Goal: Information Seeking & Learning: Learn about a topic

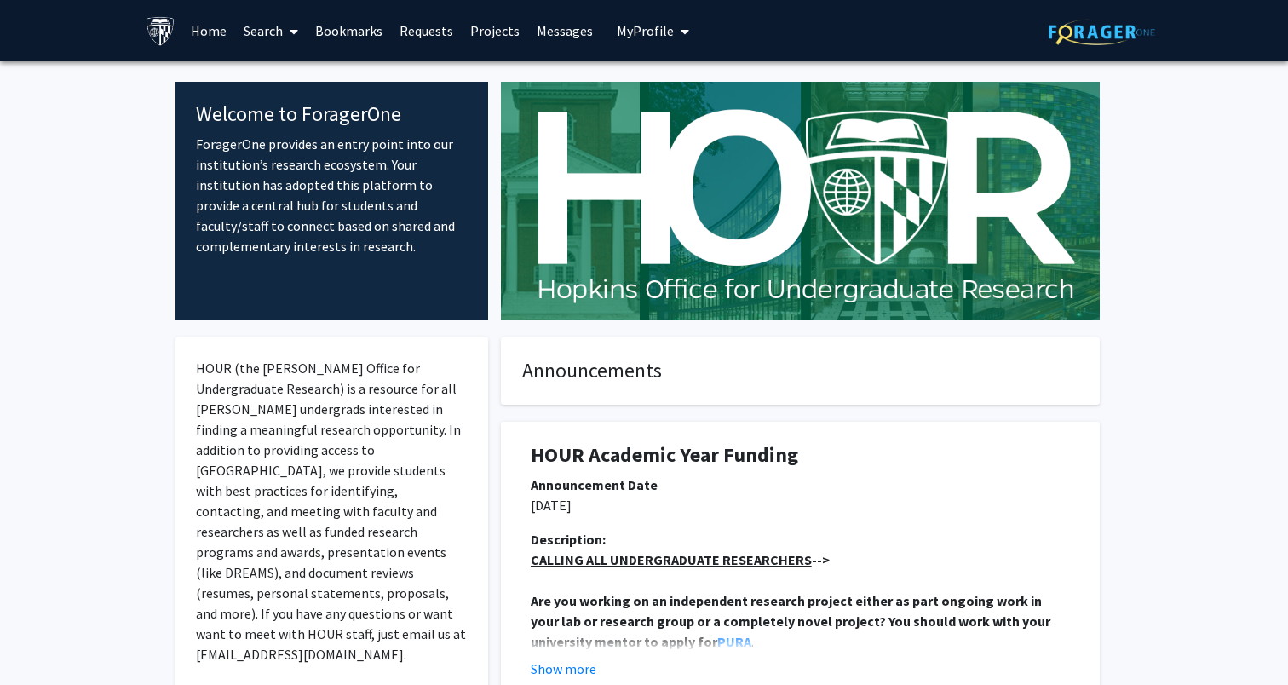
click at [279, 32] on link "Search" at bounding box center [271, 31] width 72 height 60
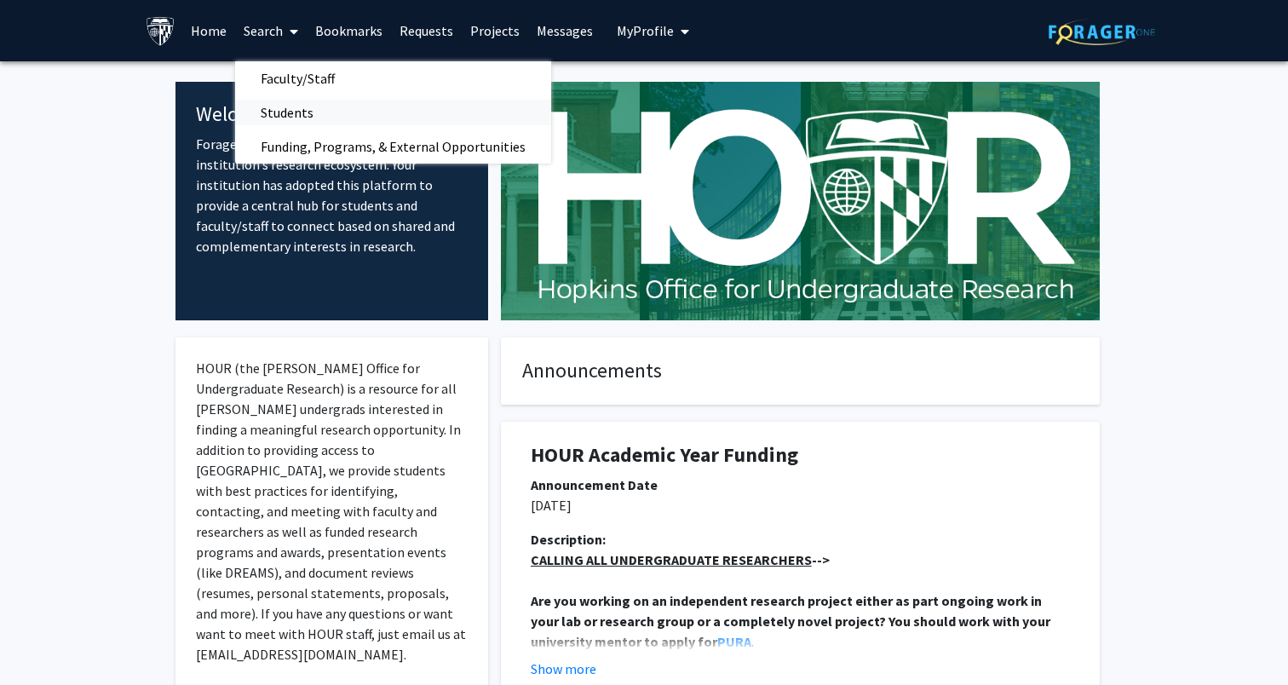
click at [301, 110] on span "Students" at bounding box center [287, 112] width 104 height 34
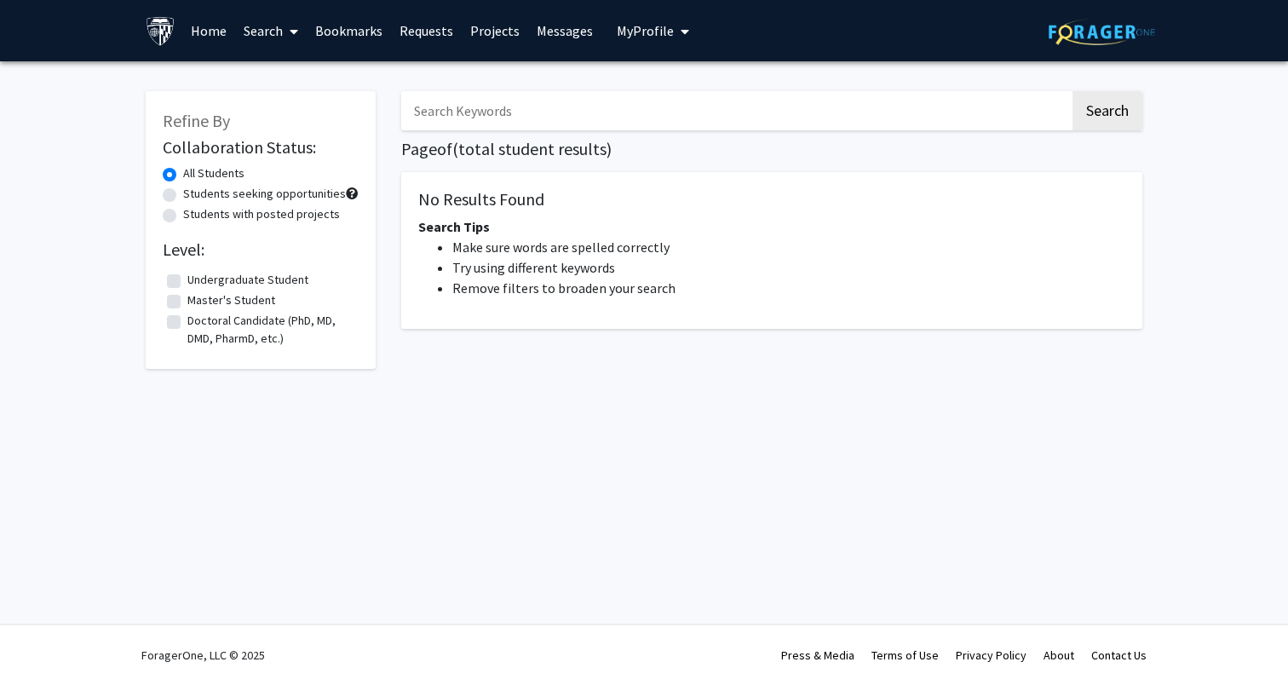
click at [183, 193] on label "Students seeking opportunities" at bounding box center [264, 194] width 163 height 18
click at [183, 193] on input "Students seeking opportunities" at bounding box center [188, 190] width 11 height 11
radio input "true"
click at [187, 300] on label "Master's Student" at bounding box center [231, 300] width 88 height 18
click at [187, 300] on input "Master's Student" at bounding box center [192, 296] width 11 height 11
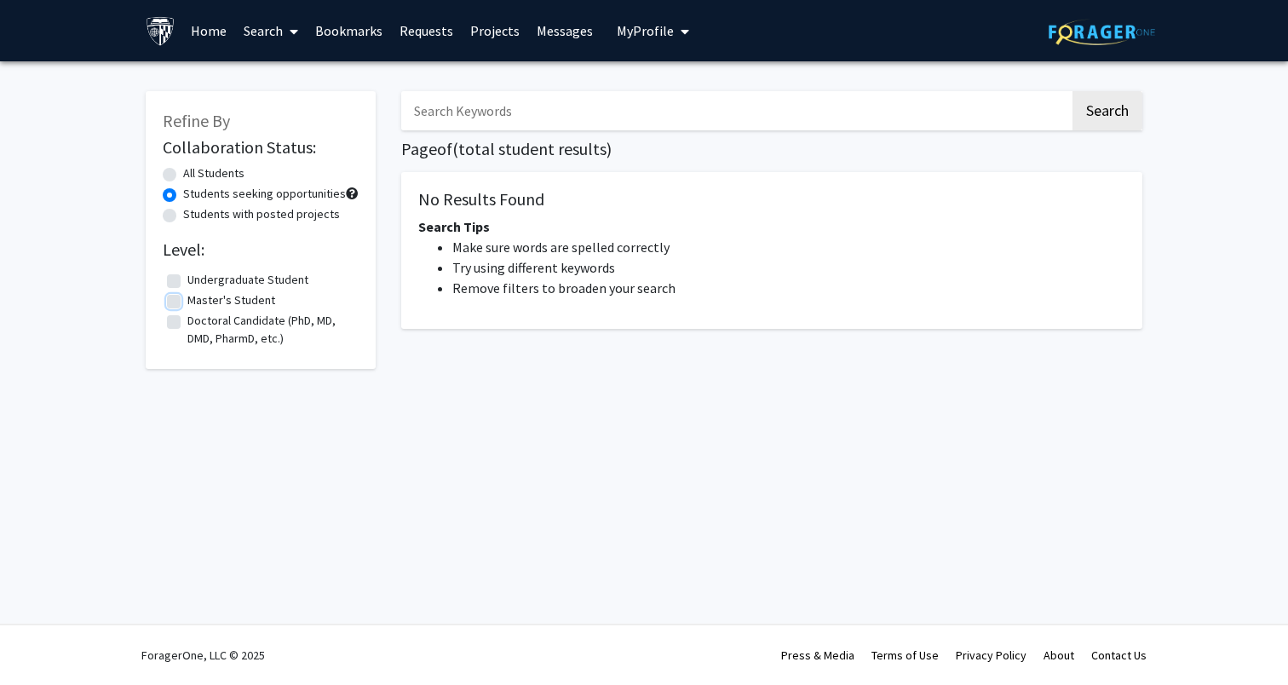
checkbox input "true"
click at [258, 32] on link "Search" at bounding box center [271, 31] width 72 height 60
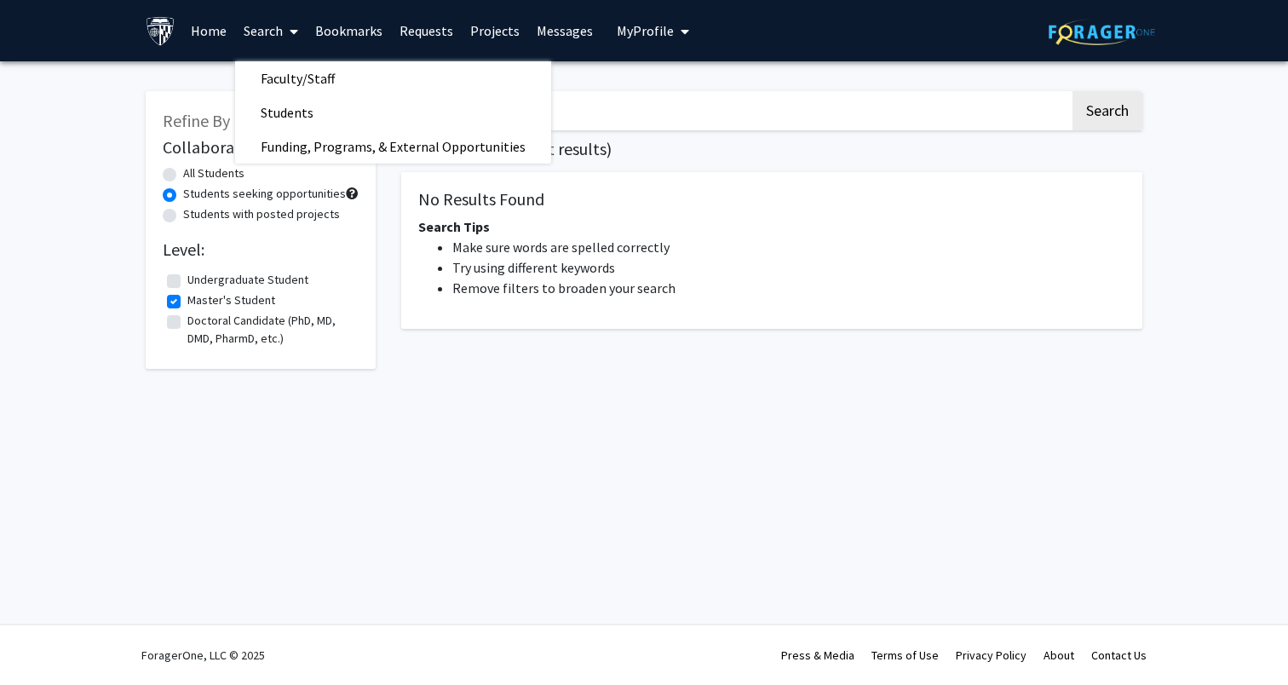
click at [217, 32] on link "Home" at bounding box center [208, 31] width 53 height 60
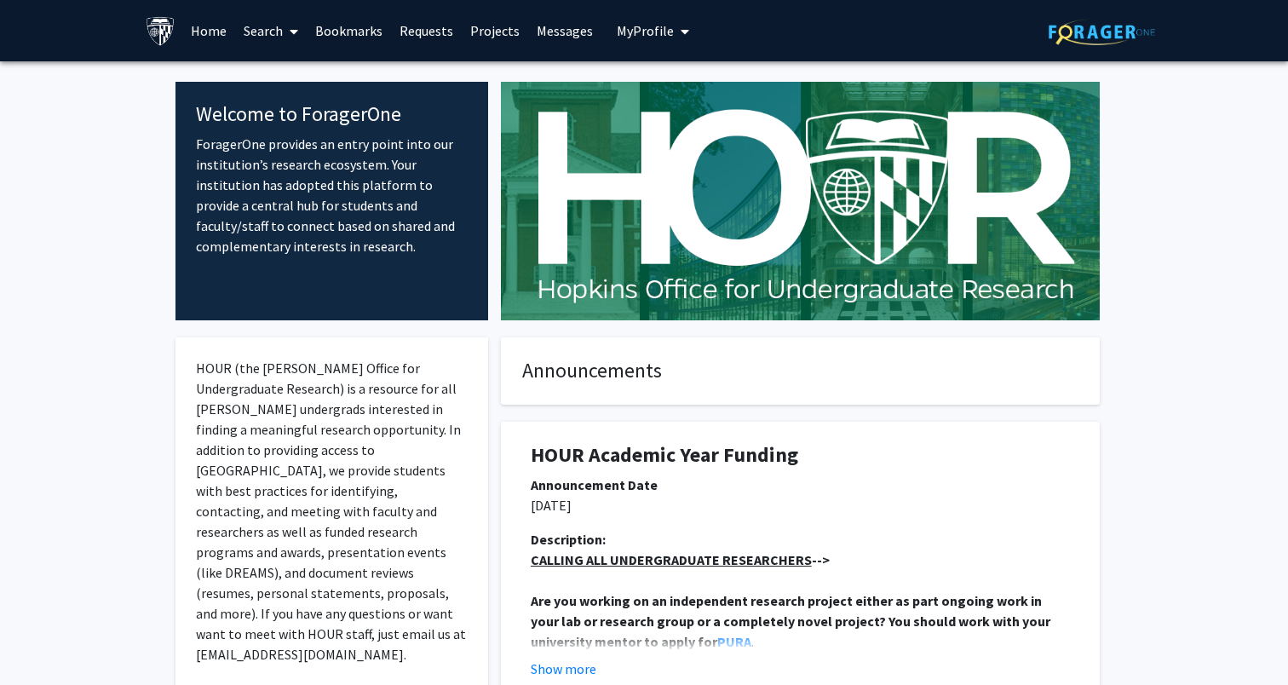
click at [489, 36] on link "Projects" at bounding box center [495, 31] width 66 height 60
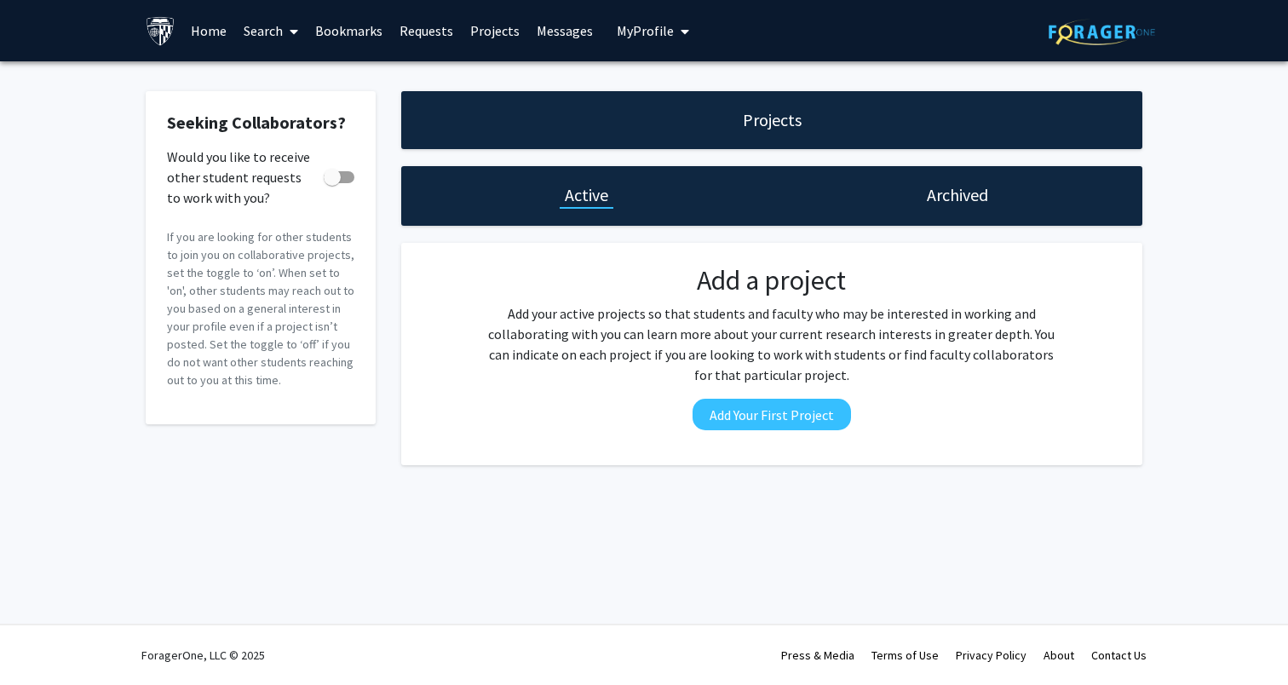
click at [286, 36] on span at bounding box center [290, 32] width 15 height 60
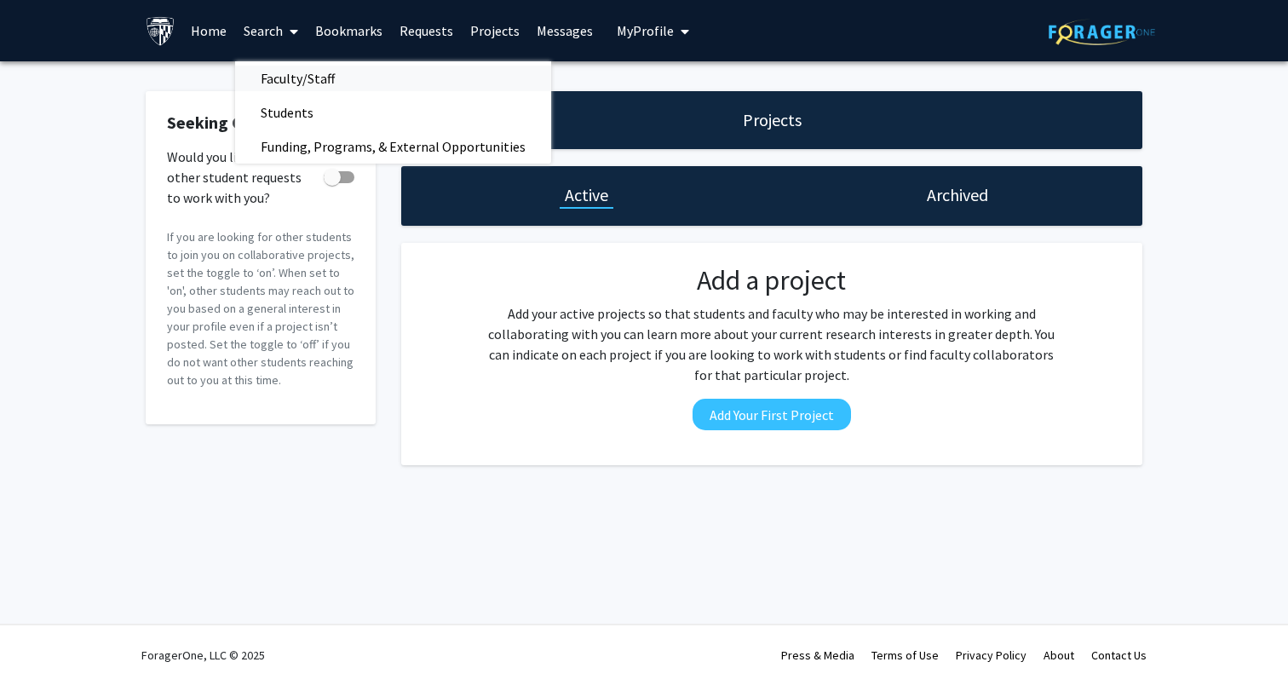
click at [286, 83] on span "Faculty/Staff" at bounding box center [297, 78] width 125 height 34
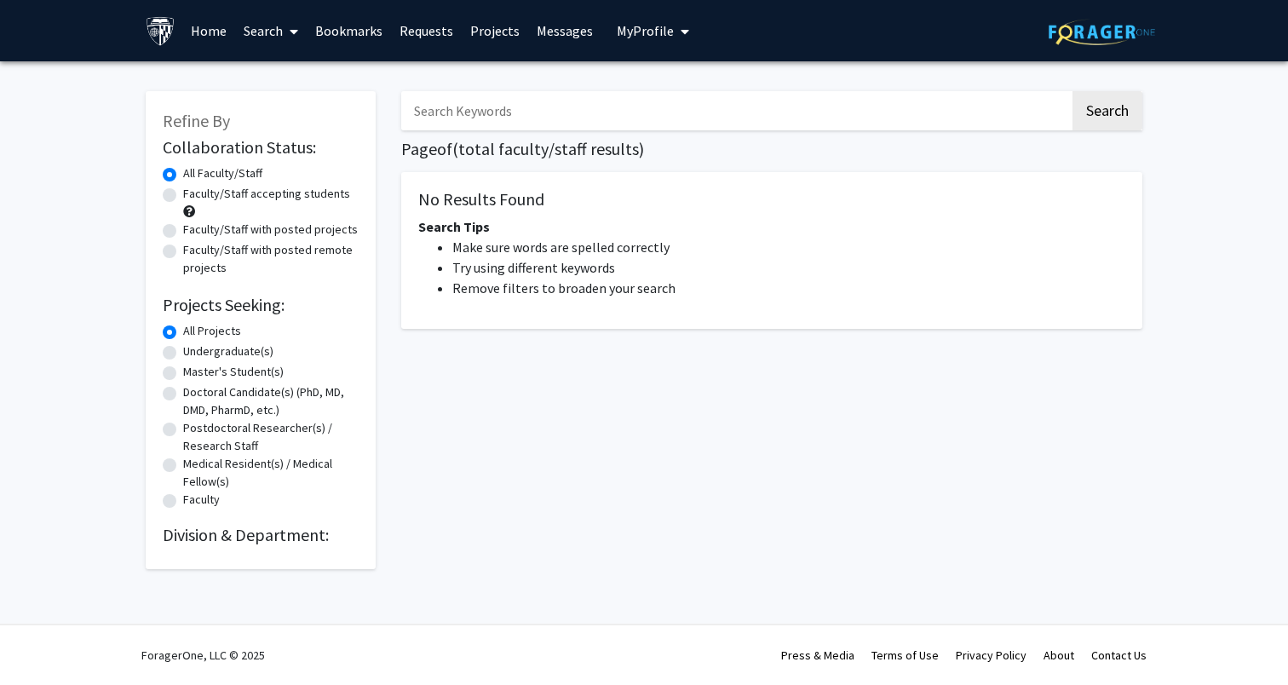
click at [267, 32] on link "Search" at bounding box center [271, 31] width 72 height 60
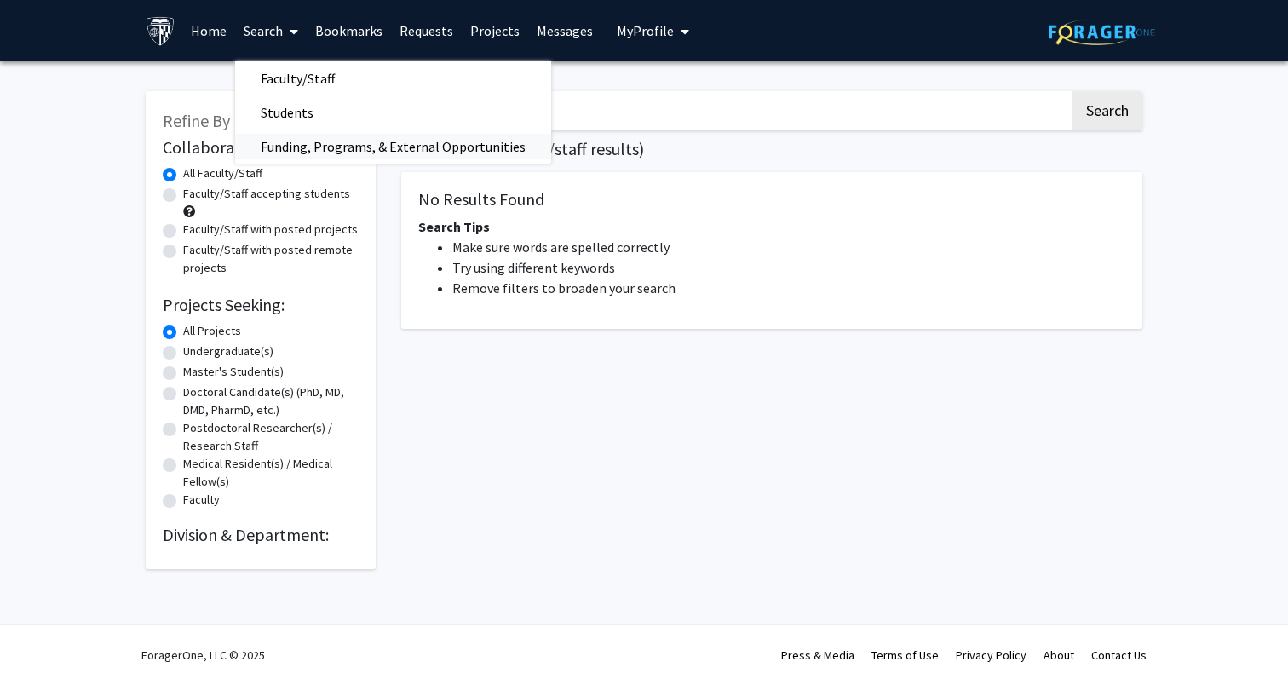
click at [303, 147] on span "Funding, Programs, & External Opportunities" at bounding box center [393, 146] width 316 height 34
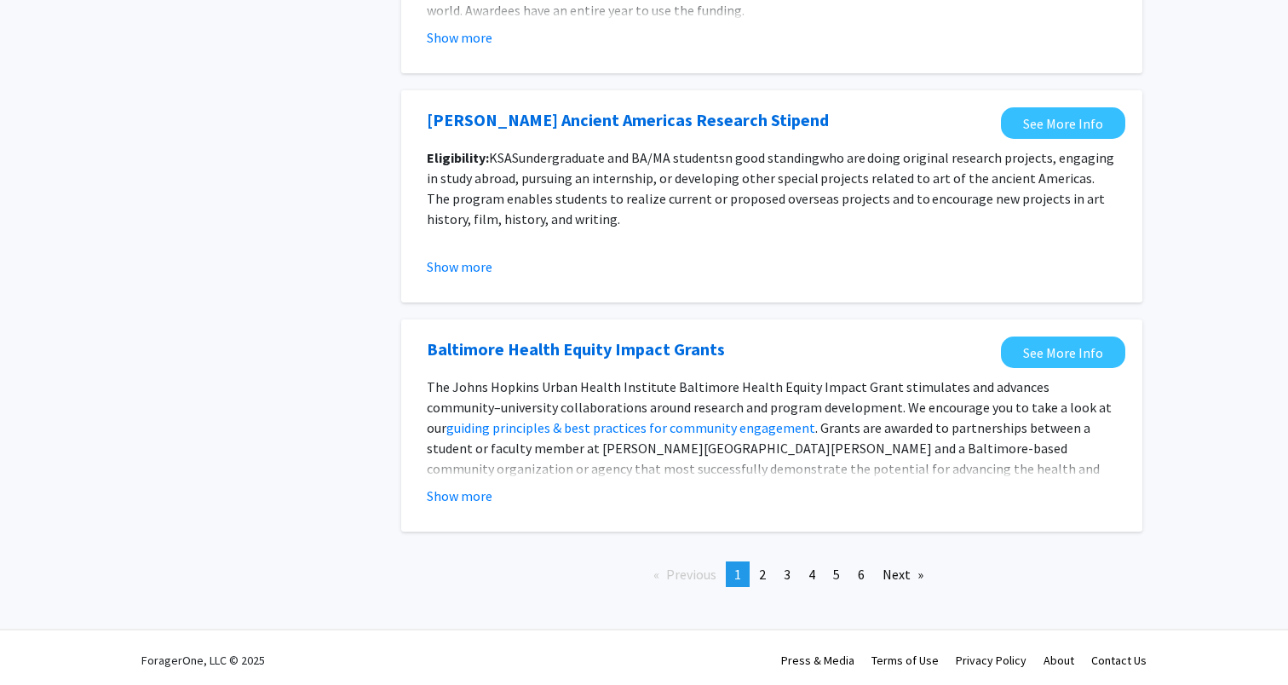
scroll to position [1871, 0]
